Goal: Task Accomplishment & Management: Complete application form

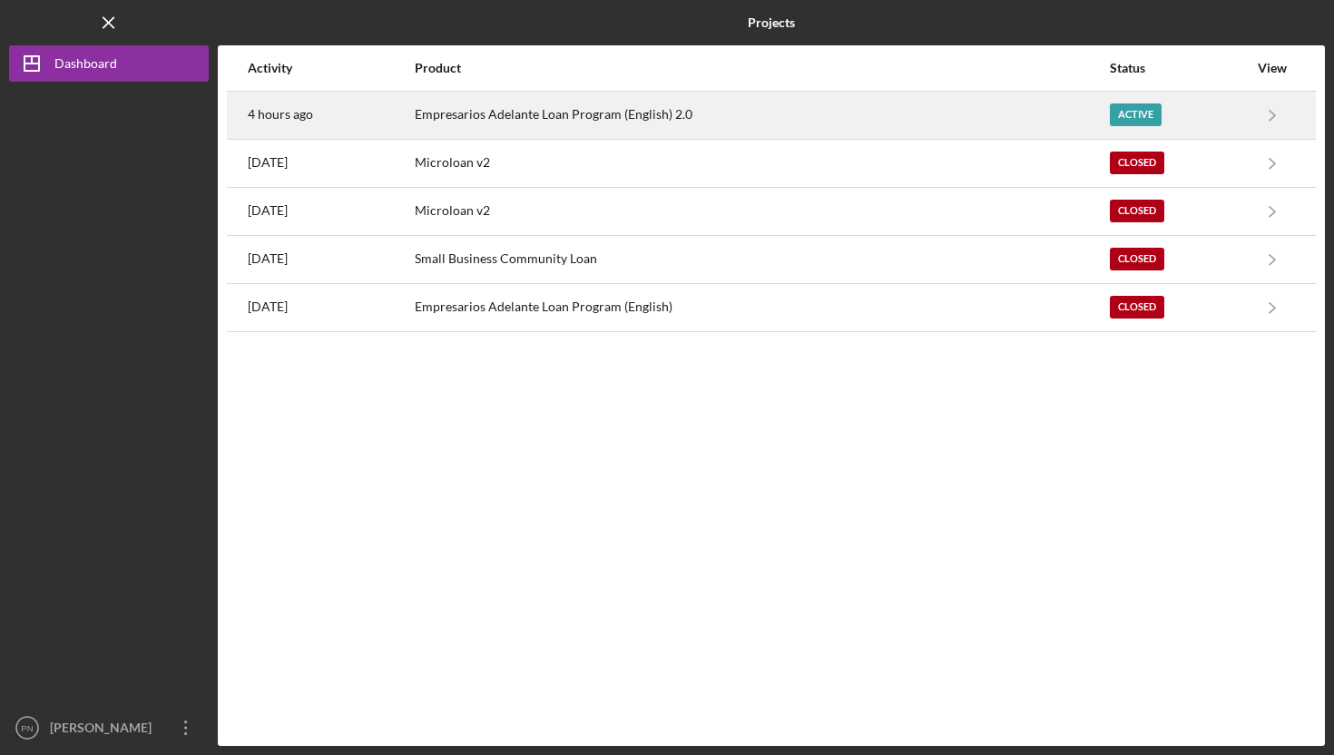
click at [532, 123] on div "Empresarios Adelante Loan Program (English) 2.0" at bounding box center [761, 115] width 693 height 45
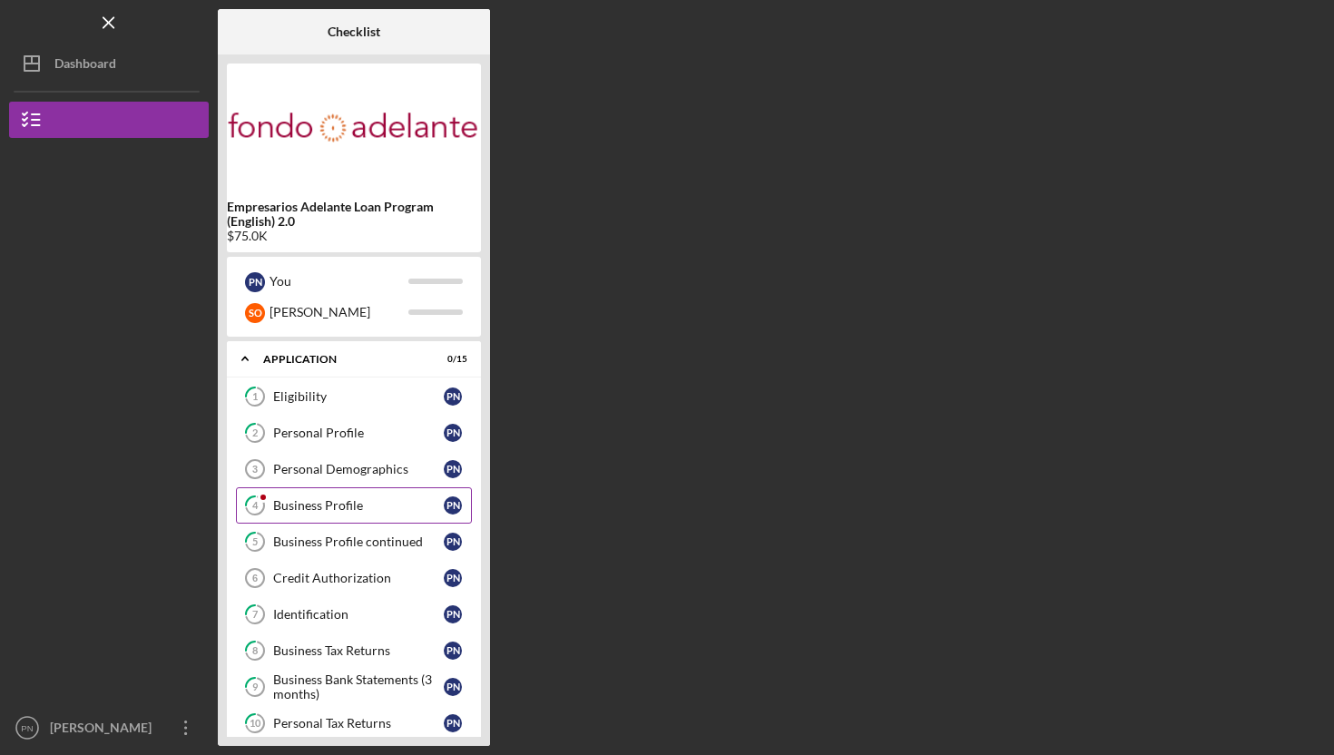
click at [345, 510] on div "Business Profile" at bounding box center [358, 505] width 171 height 15
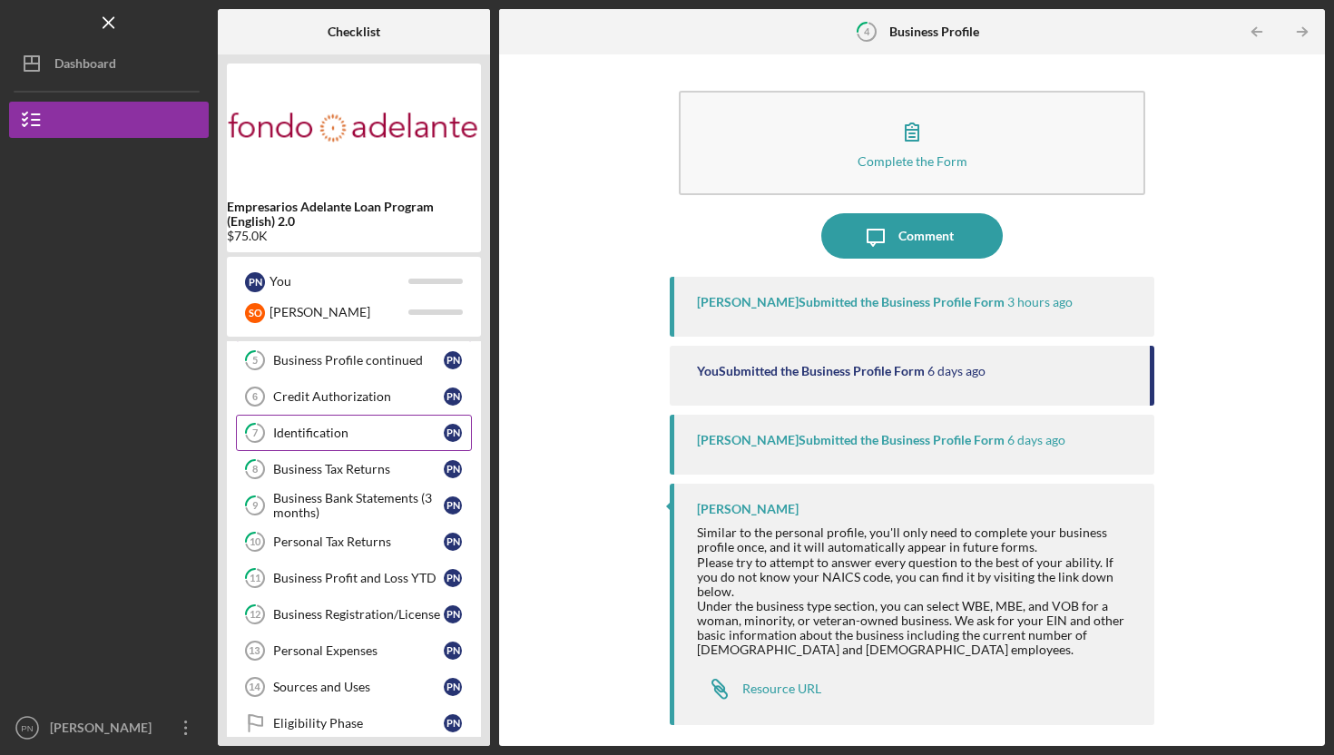
scroll to position [186, 0]
